Goal: Check status: Check status

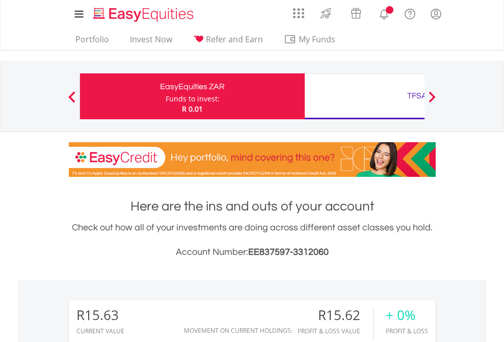
scroll to position [98, 160]
click at [166, 96] on div "Funds to invest:" at bounding box center [193, 99] width 54 height 10
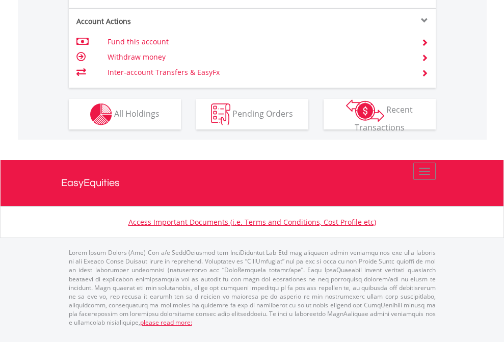
scroll to position [956, 0]
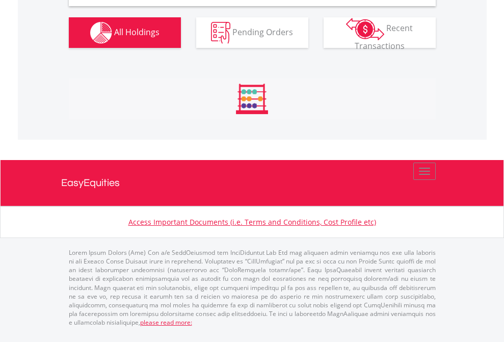
scroll to position [967, 0]
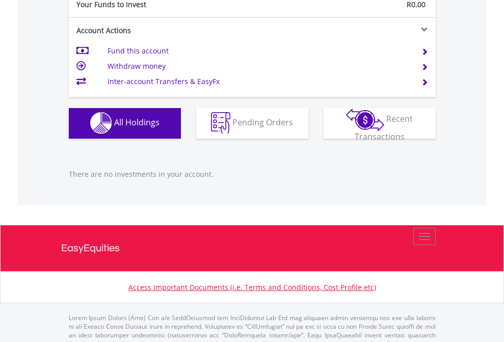
scroll to position [1009, 0]
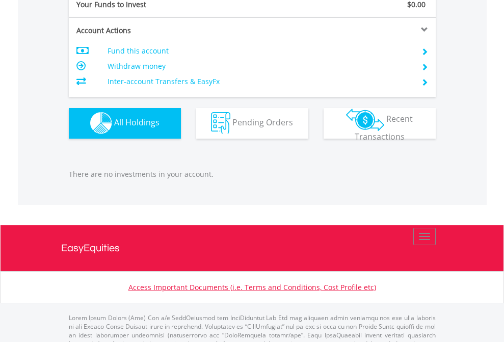
scroll to position [1009, 0]
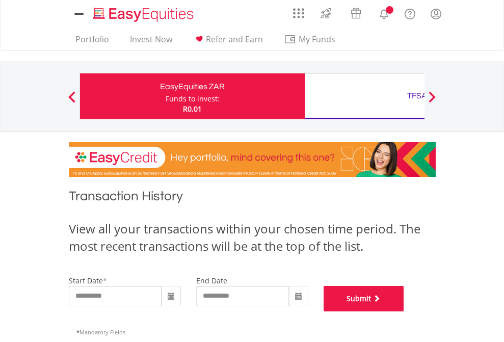
click at [404, 311] on button "Submit" at bounding box center [364, 298] width 80 height 25
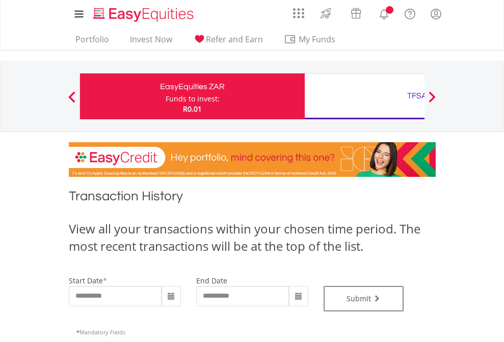
click at [364, 96] on div "TFSA" at bounding box center [417, 96] width 212 height 14
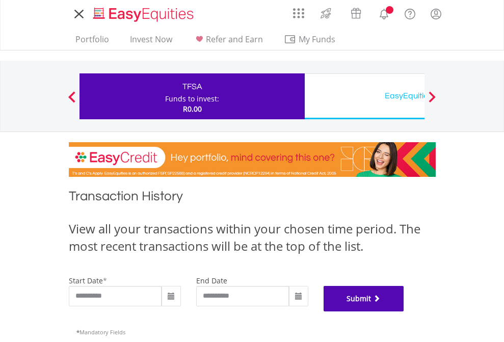
click at [404, 311] on button "Submit" at bounding box center [364, 298] width 80 height 25
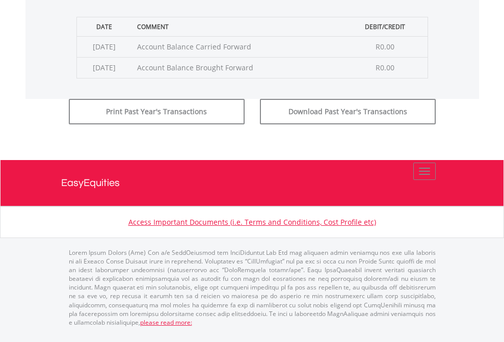
scroll to position [413, 0]
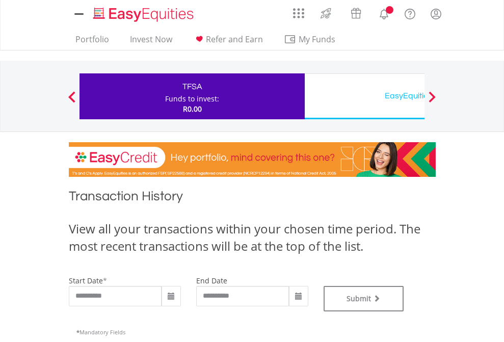
click at [364, 96] on div "EasyEquities USD" at bounding box center [417, 96] width 212 height 14
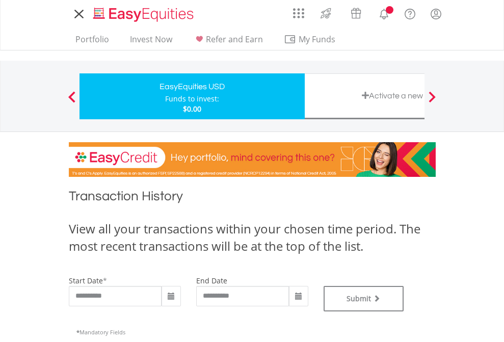
type input "**********"
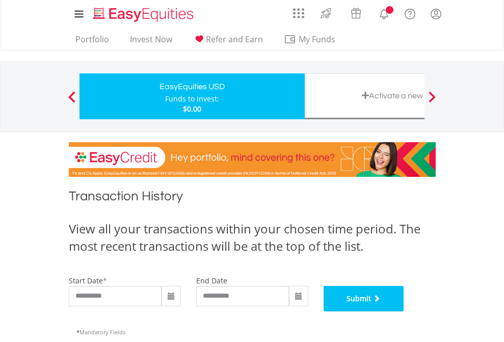
click at [404, 311] on button "Submit" at bounding box center [364, 298] width 80 height 25
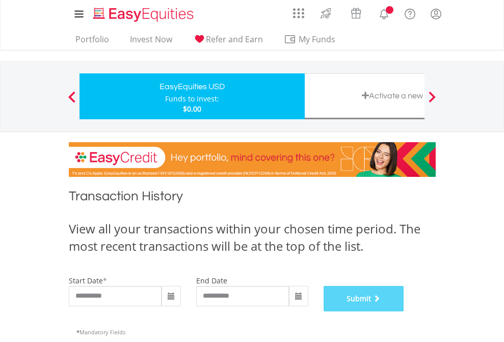
scroll to position [413, 0]
